Goal: Information Seeking & Learning: Get advice/opinions

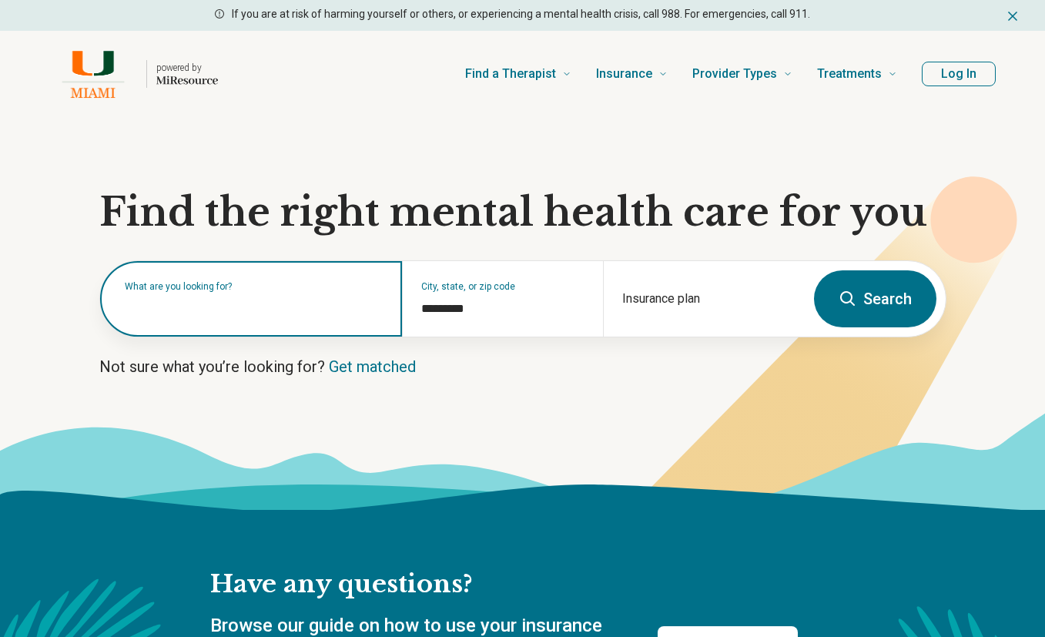
click at [279, 309] on input "text" at bounding box center [254, 306] width 259 height 18
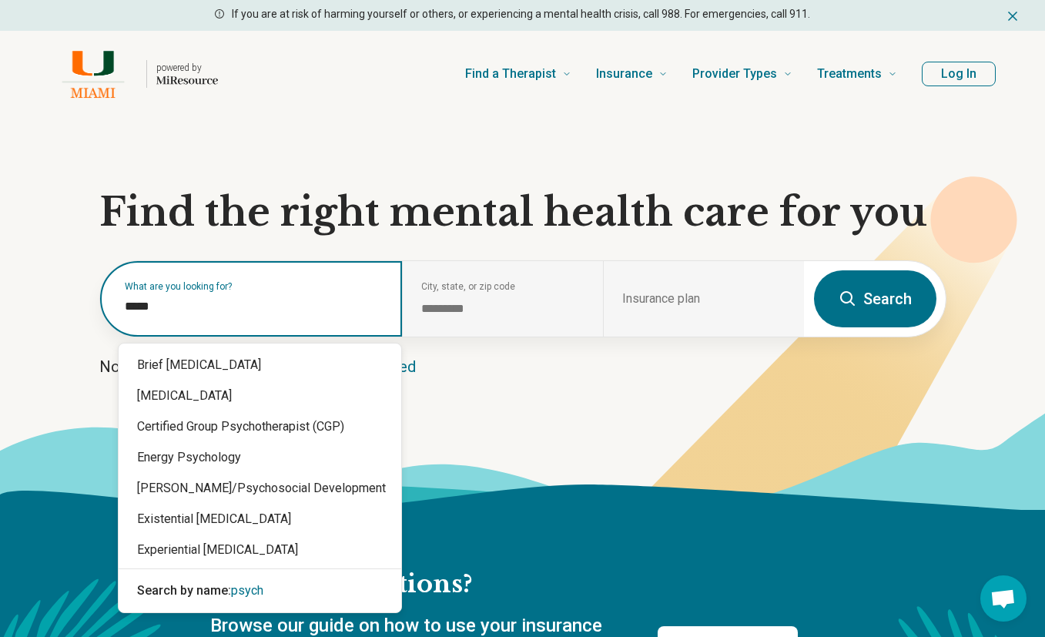
type input "******"
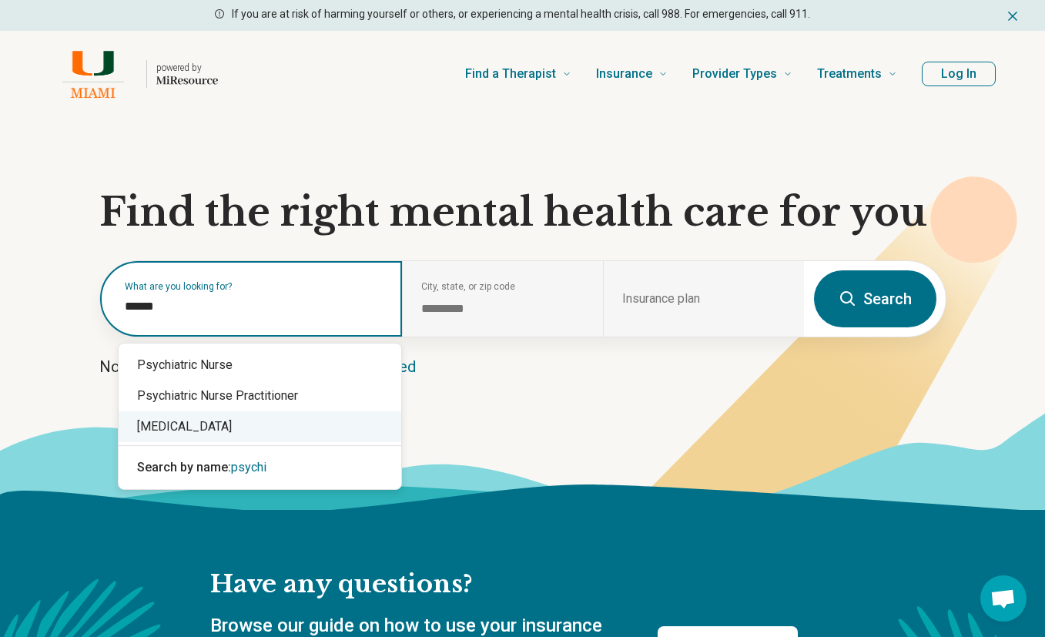
click at [243, 426] on div "[MEDICAL_DATA]" at bounding box center [260, 426] width 283 height 31
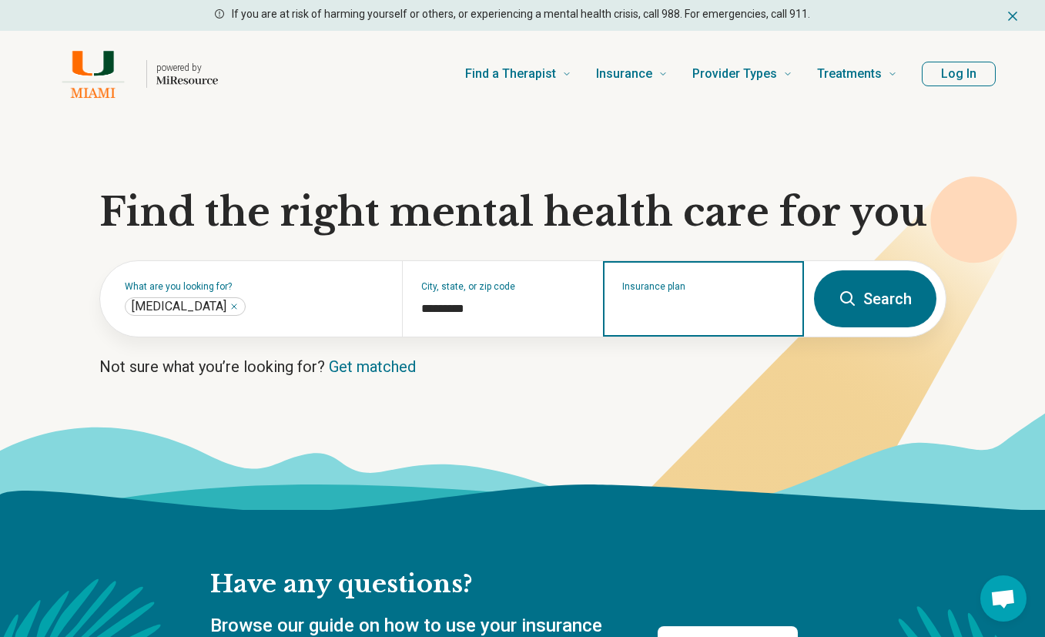
click at [699, 302] on input "Insurance plan" at bounding box center [703, 308] width 163 height 18
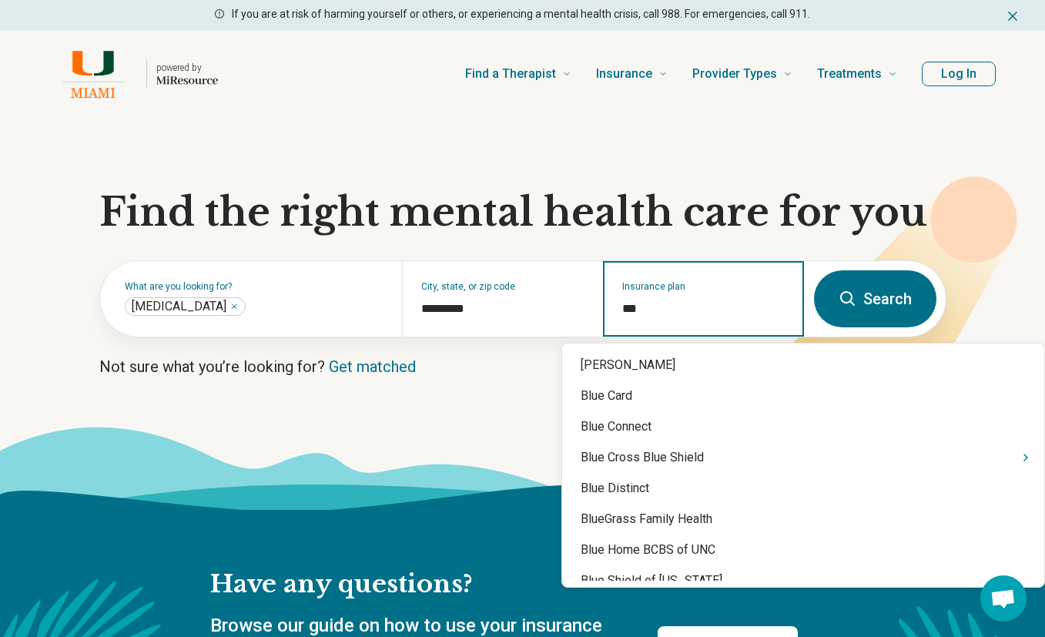
type input "****"
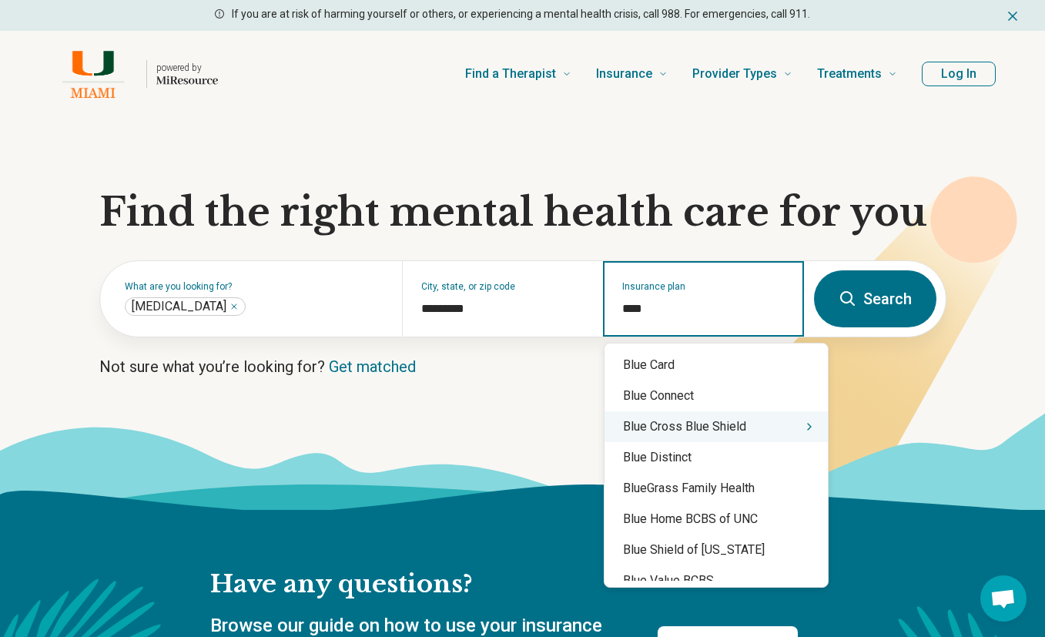
click at [803, 430] on icon "Suggestions" at bounding box center [809, 426] width 12 height 12
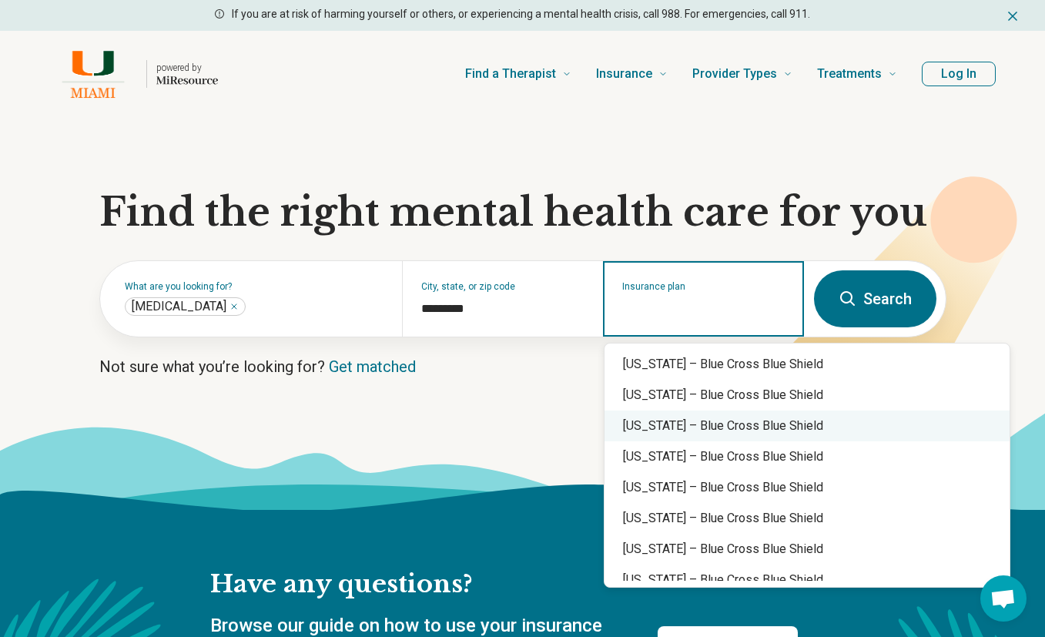
scroll to position [154, 0]
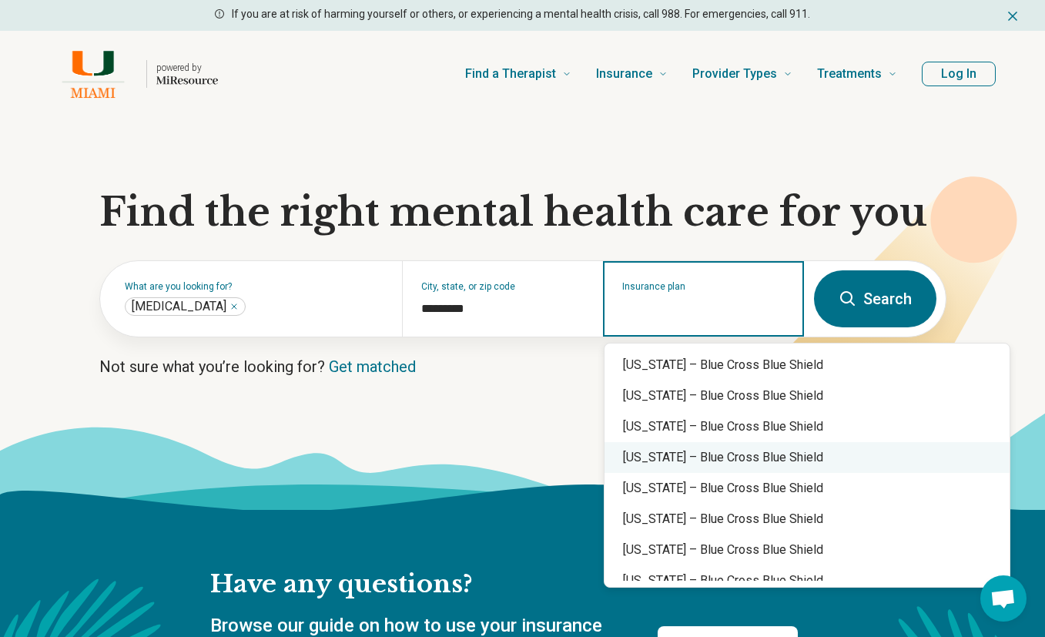
click at [750, 460] on div "Florida – Blue Cross Blue Shield" at bounding box center [806, 457] width 405 height 31
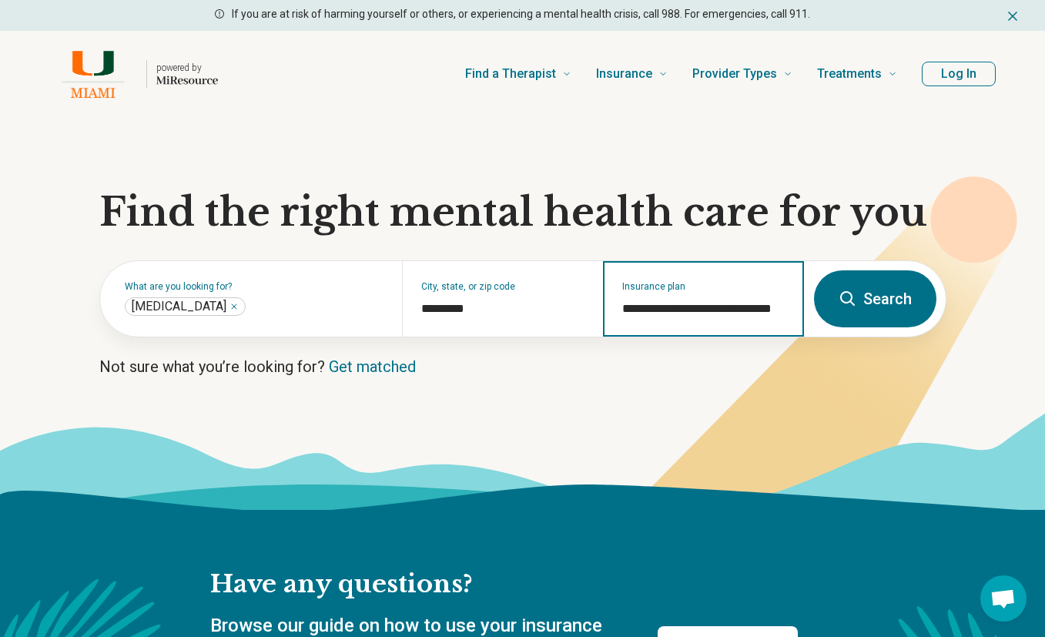
type input "**********"
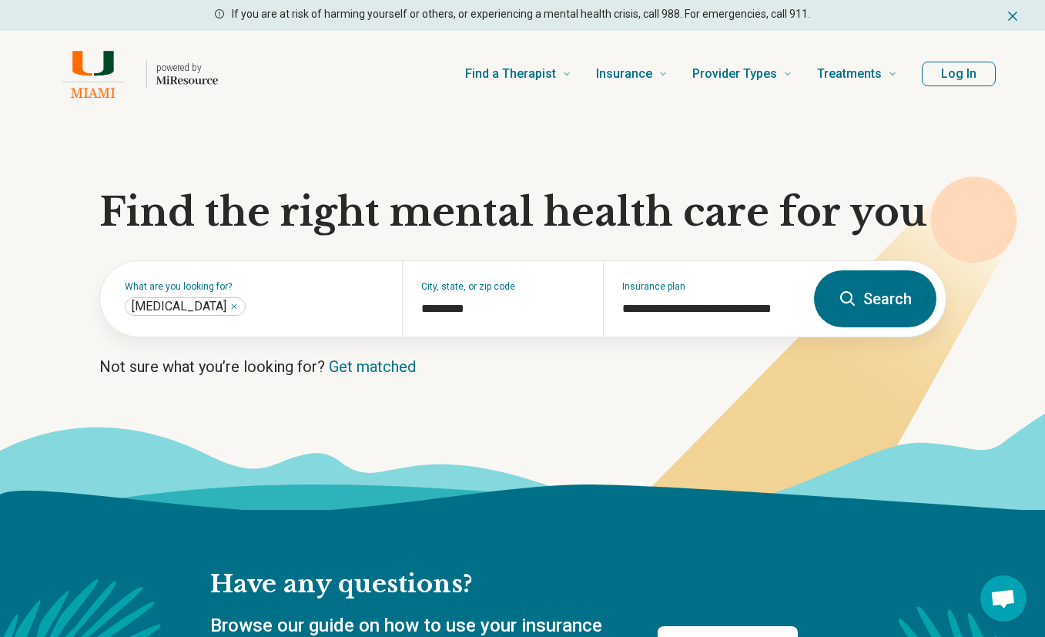
click at [873, 309] on button "Search" at bounding box center [875, 298] width 122 height 57
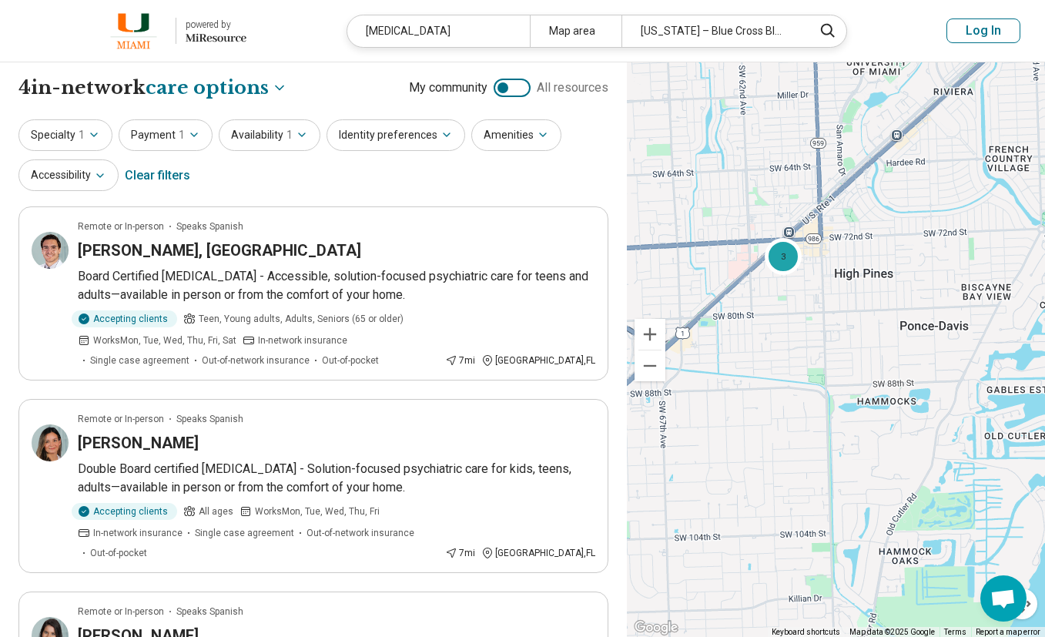
drag, startPoint x: 714, startPoint y: 236, endPoint x: 962, endPoint y: 429, distance: 314.3
click at [962, 429] on div "3" at bounding box center [836, 349] width 418 height 575
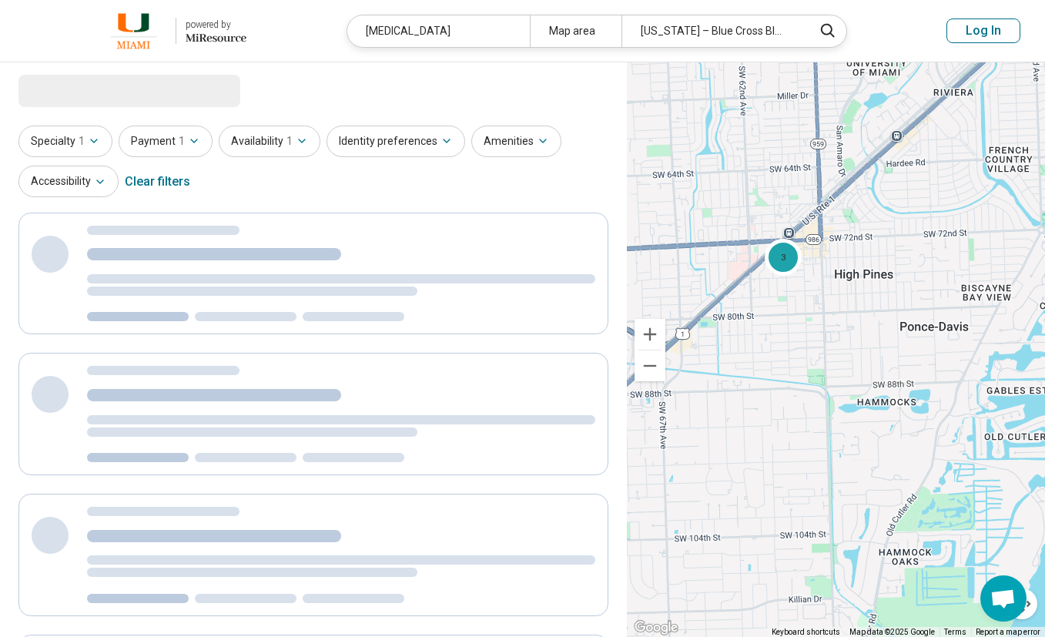
select select "***"
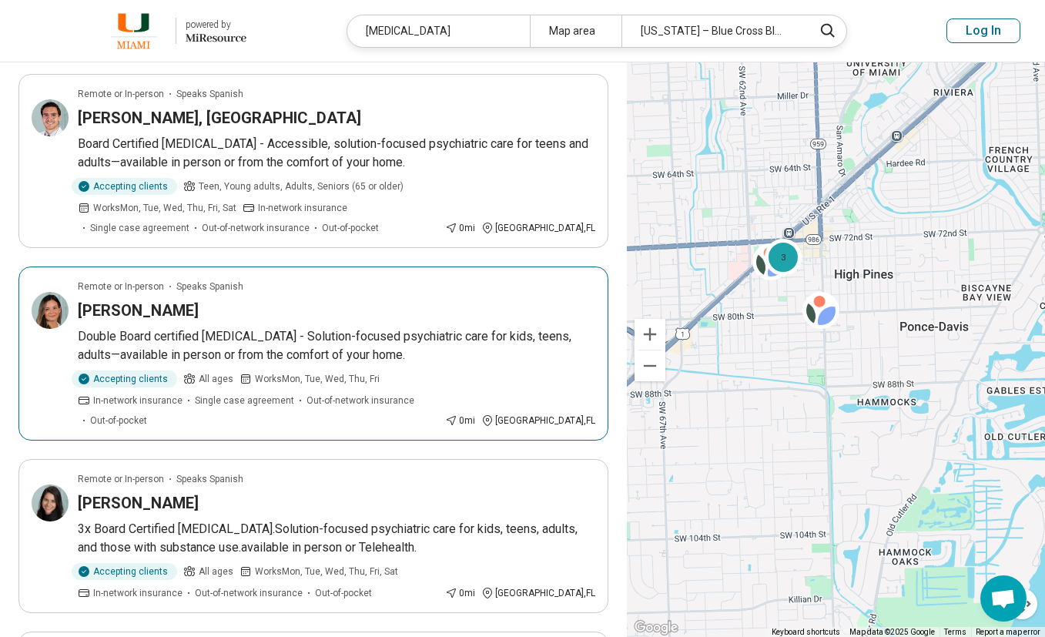
scroll to position [154, 0]
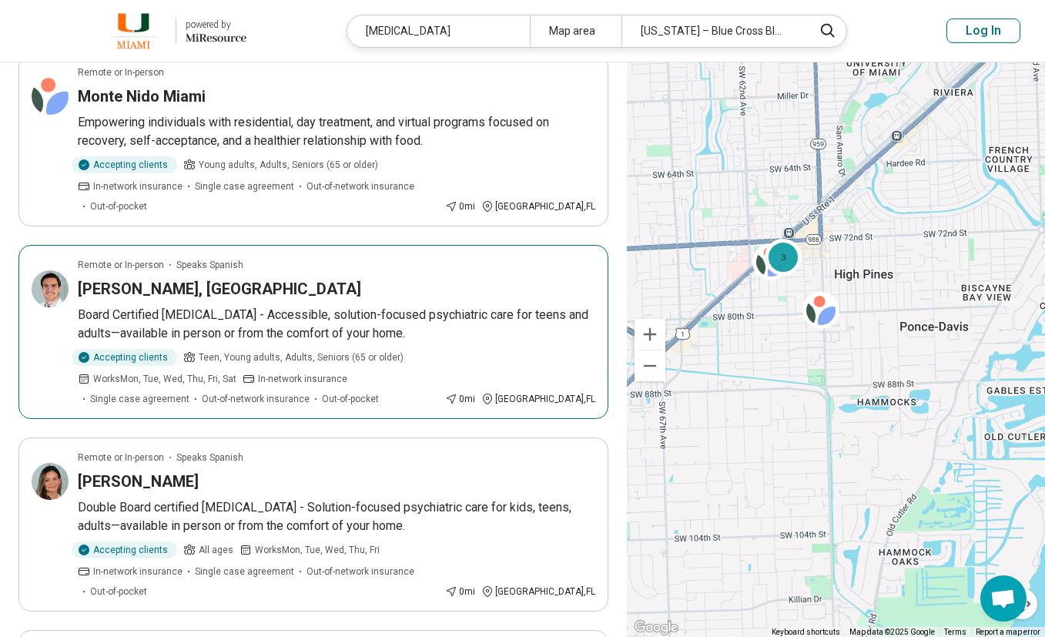
click at [308, 254] on article "Remote or In-person Speaks Spanish Roberto Orozco-Vega, MD Board Certified Psyc…" at bounding box center [313, 332] width 590 height 174
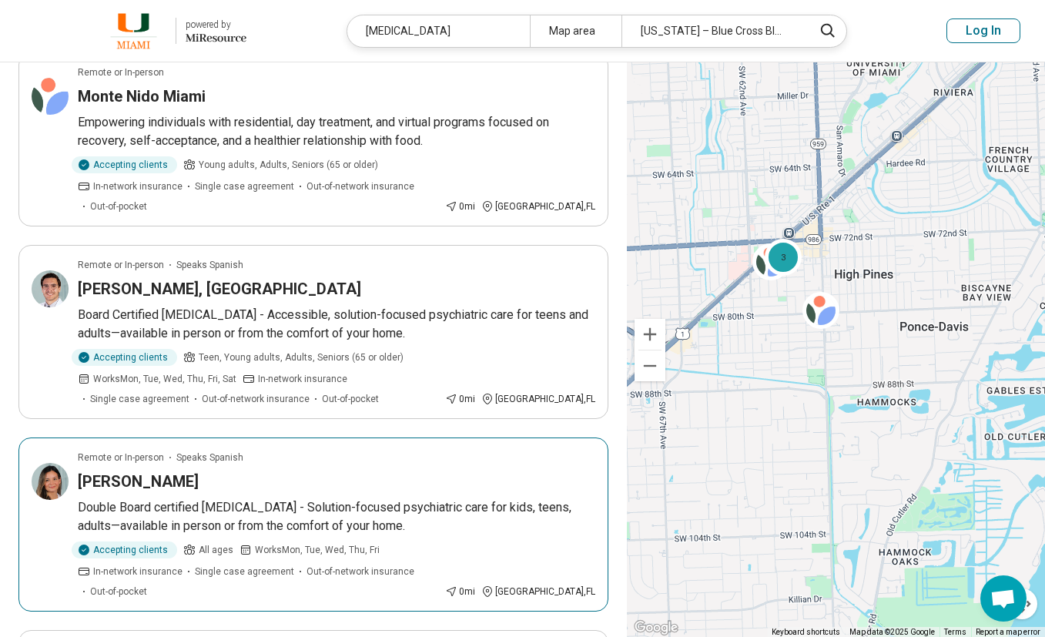
click at [306, 470] on div "Yusleiby Sanzo Ramirez" at bounding box center [336, 481] width 517 height 22
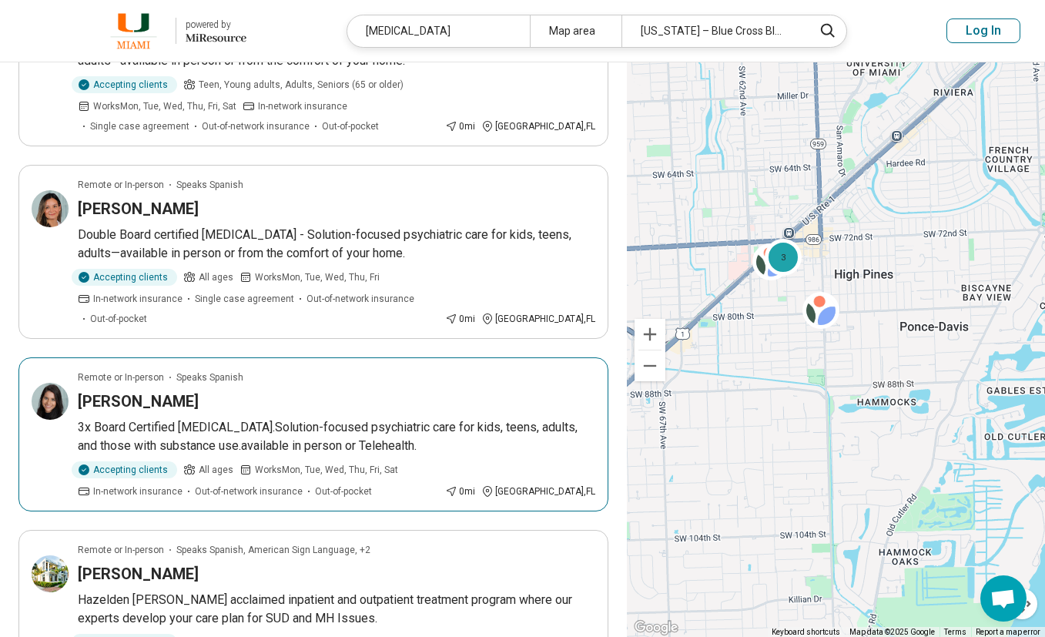
scroll to position [462, 0]
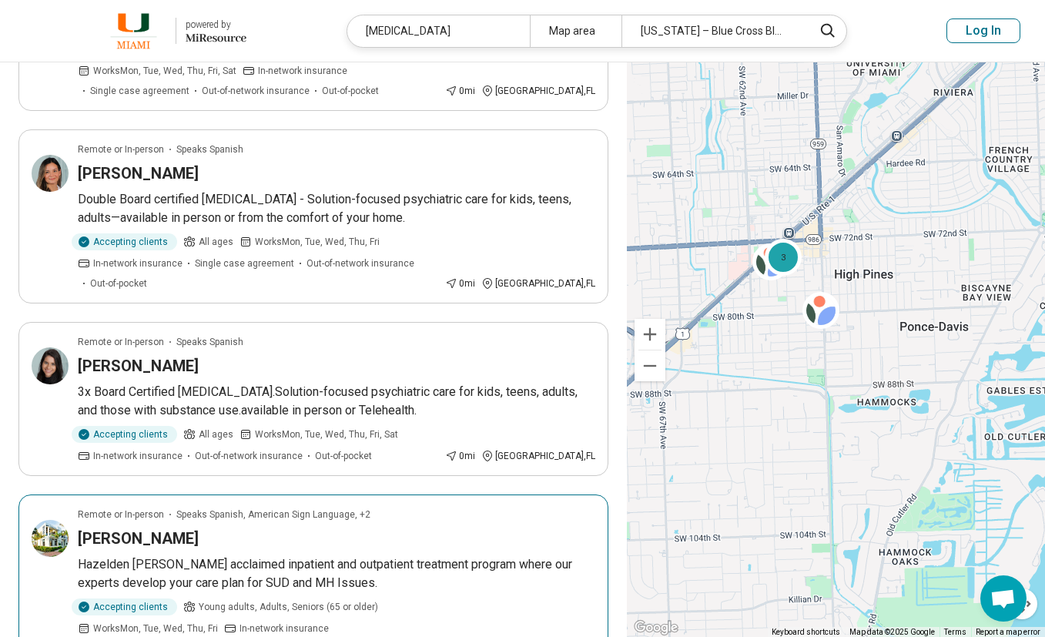
click at [303, 527] on div "Kristin Reagan" at bounding box center [336, 538] width 517 height 22
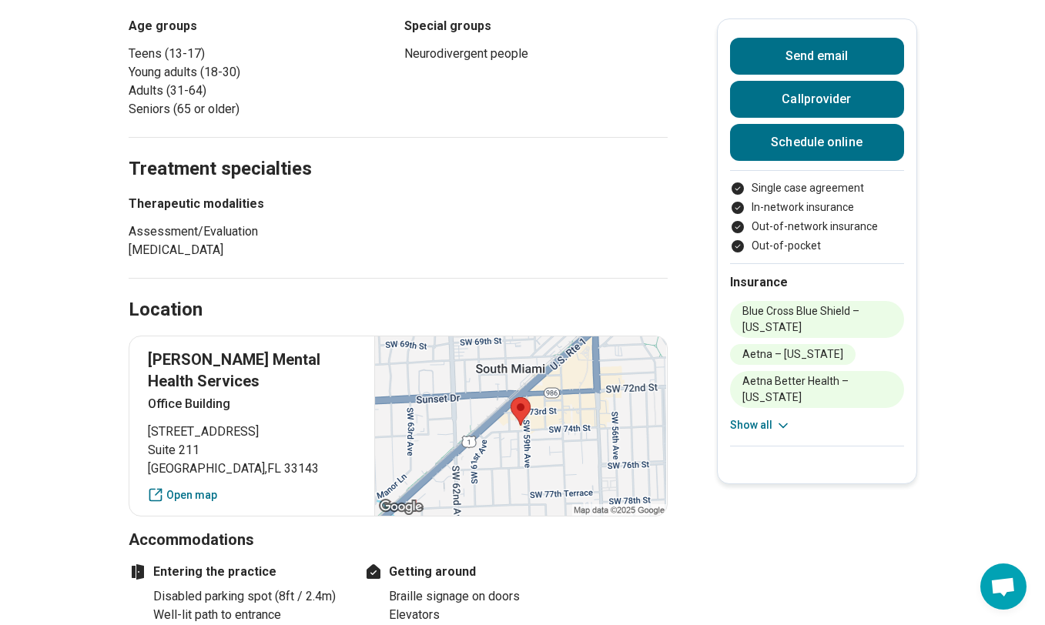
scroll to position [847, 0]
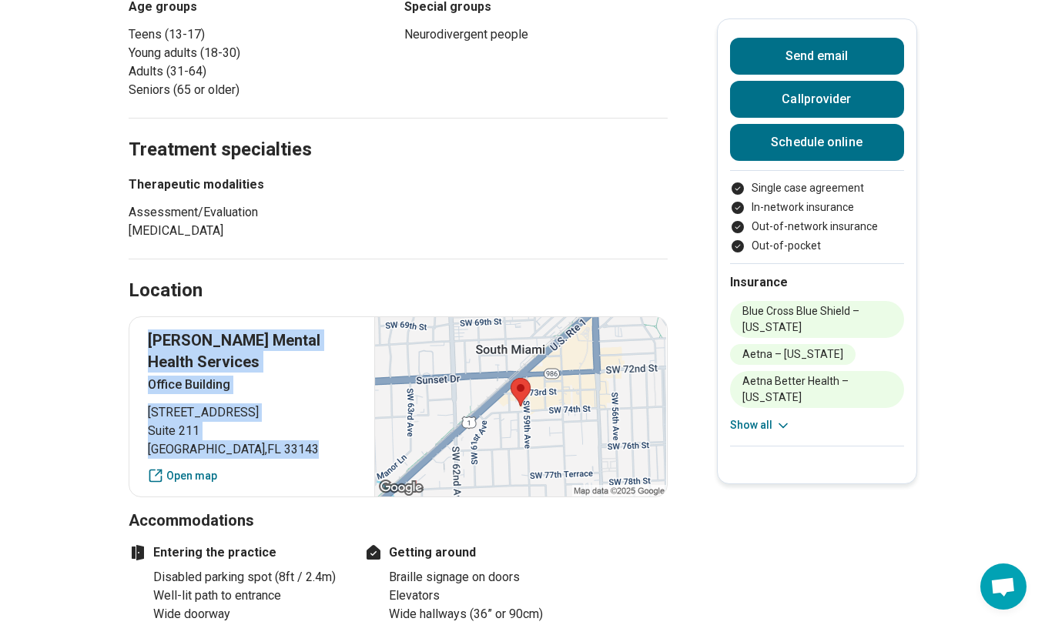
drag, startPoint x: 157, startPoint y: 269, endPoint x: 283, endPoint y: 383, distance: 169.5
click at [283, 383] on div "[PERSON_NAME] Mental Health Services Office Building [STREET_ADDRESS] Open map" at bounding box center [398, 406] width 539 height 181
drag, startPoint x: 283, startPoint y: 383, endPoint x: 179, endPoint y: 309, distance: 128.2
copy div "[PERSON_NAME] Mental Health Services Office Building [STREET_ADDRESS]"
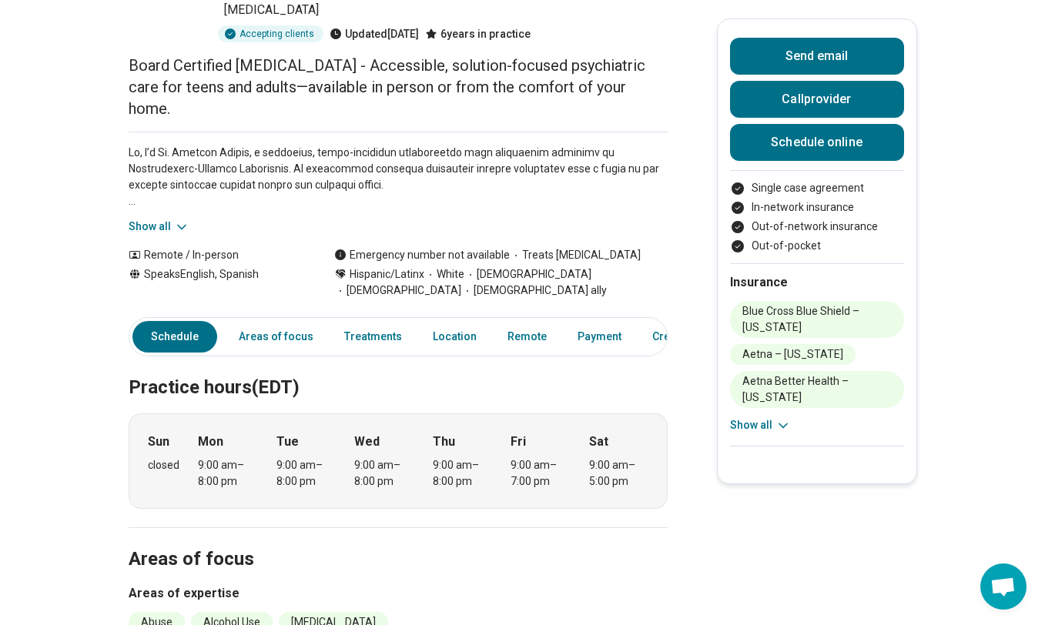
scroll to position [0, 0]
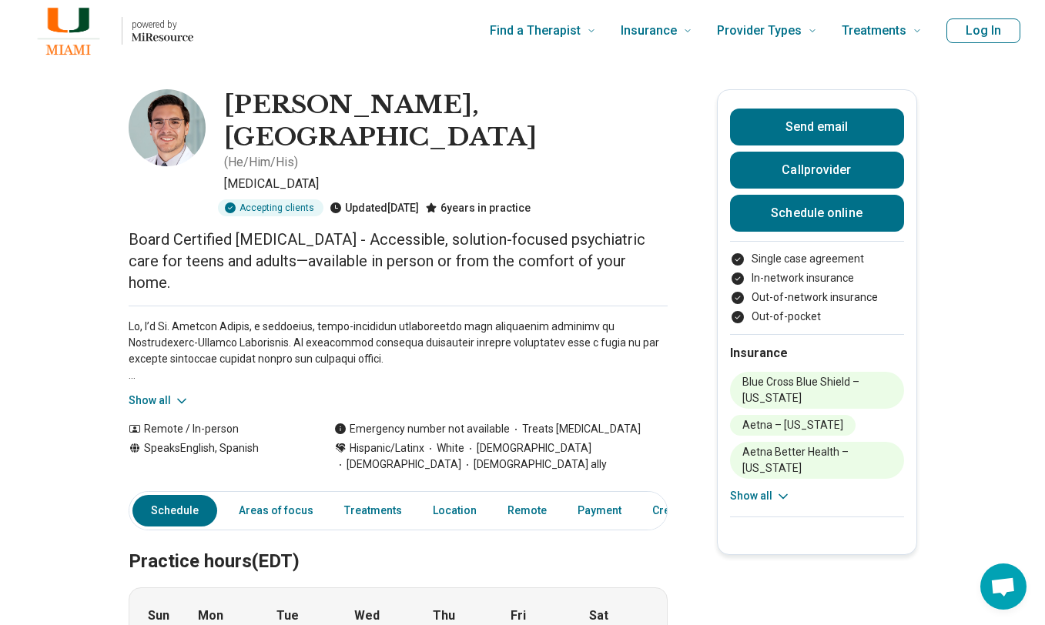
drag, startPoint x: 326, startPoint y: 0, endPoint x: 659, endPoint y: 217, distance: 397.8
click at [634, 331] on div "Show all" at bounding box center [398, 357] width 539 height 103
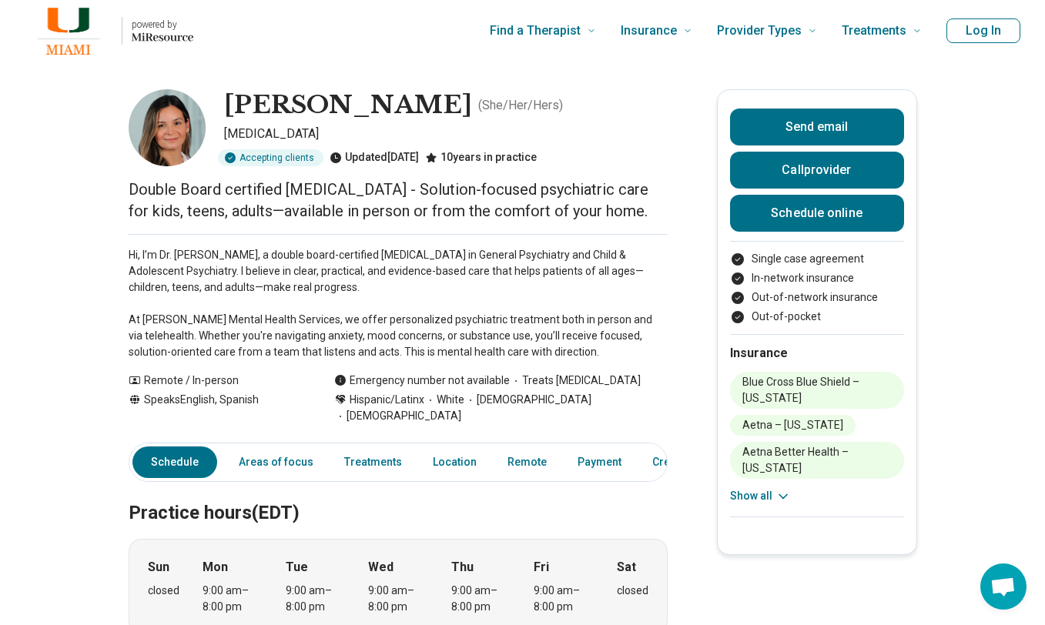
drag, startPoint x: 239, startPoint y: 102, endPoint x: 483, endPoint y: 99, distance: 244.1
click at [472, 99] on h1 "Yusleiby Sanzo Ramirez" at bounding box center [348, 105] width 248 height 32
drag, startPoint x: 483, startPoint y: 99, endPoint x: 502, endPoint y: 125, distance: 31.4
click at [503, 125] on p "[MEDICAL_DATA]" at bounding box center [445, 134] width 443 height 18
drag, startPoint x: 232, startPoint y: 95, endPoint x: 536, endPoint y: 119, distance: 305.1
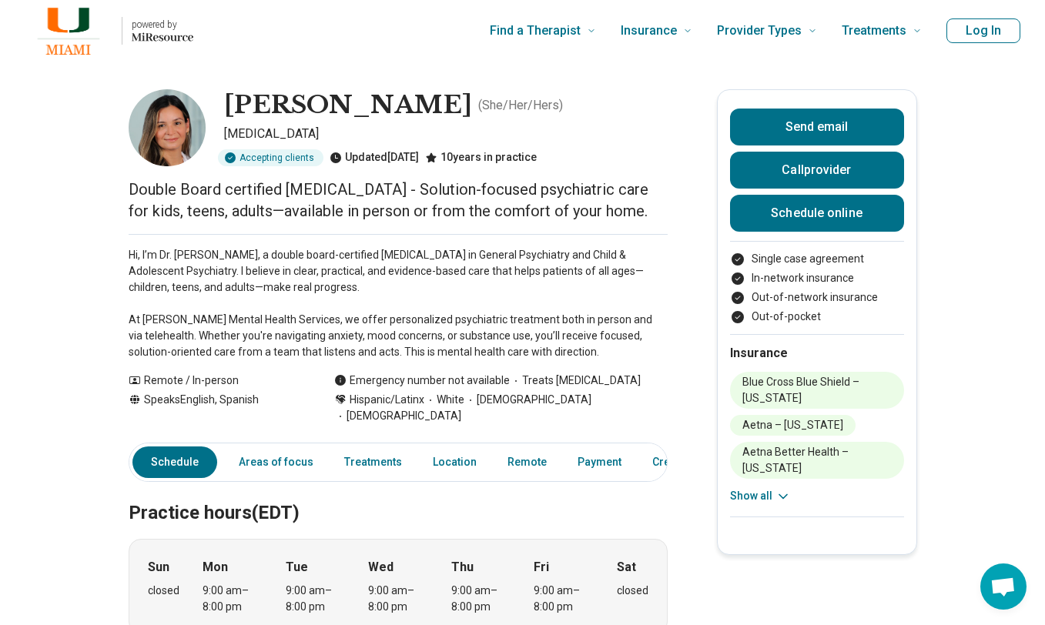
click at [472, 119] on h1 "[PERSON_NAME]" at bounding box center [348, 105] width 248 height 32
drag, startPoint x: 536, startPoint y: 119, endPoint x: 527, endPoint y: 109, distance: 13.1
copy h1 "[PERSON_NAME]"
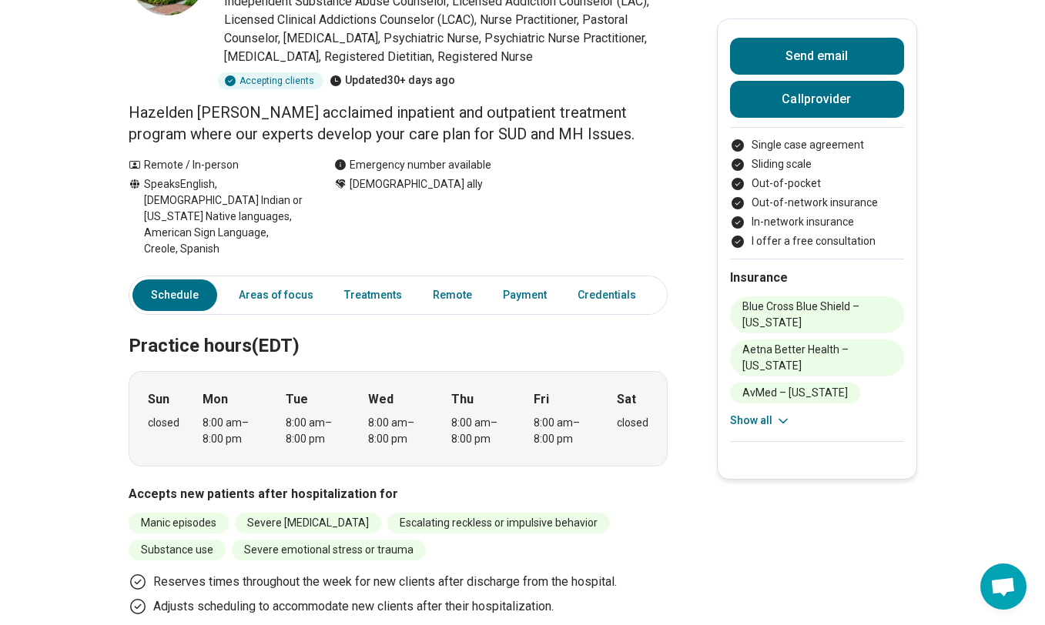
scroll to position [77, 0]
